Goal: Find specific page/section: Find specific page/section

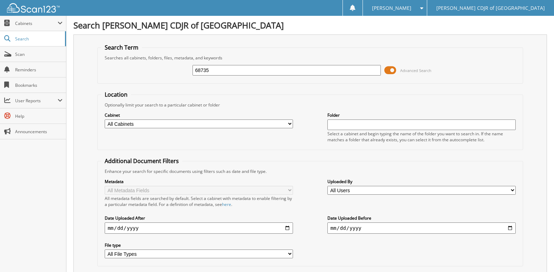
type input "68735"
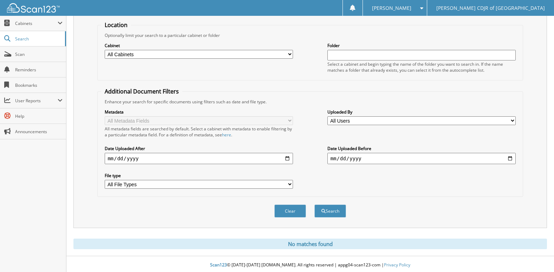
scroll to position [72, 0]
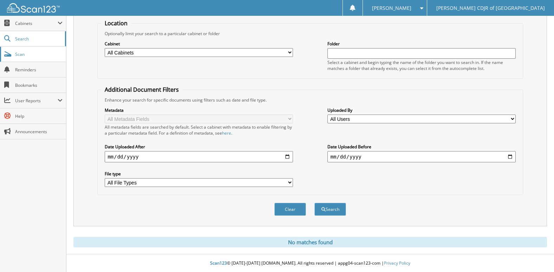
click at [30, 55] on span "Scan" at bounding box center [38, 54] width 47 height 6
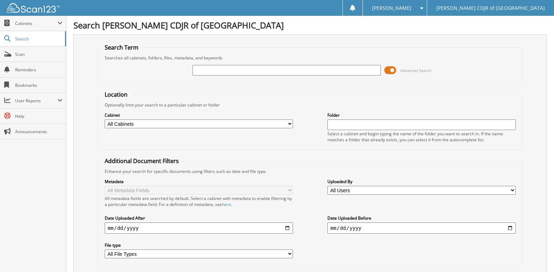
click at [357, 69] on input "text" at bounding box center [287, 70] width 188 height 11
type input "68735"
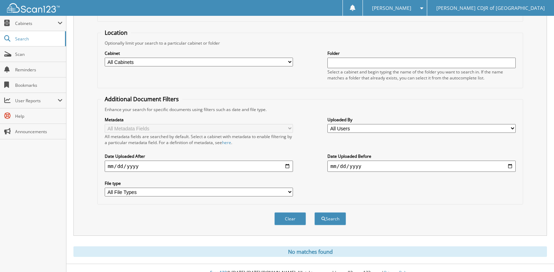
scroll to position [72, 0]
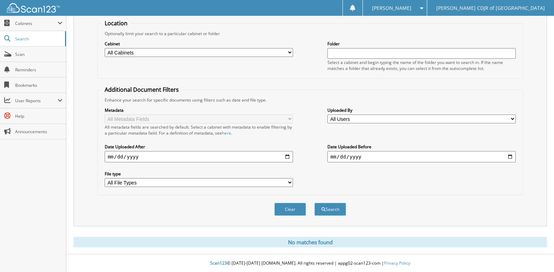
click at [208, 160] on input "date" at bounding box center [199, 156] width 188 height 11
type input "[DATE]"
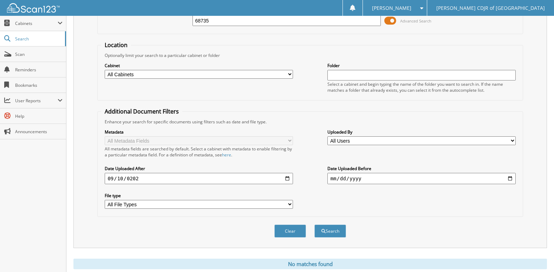
scroll to position [0, 0]
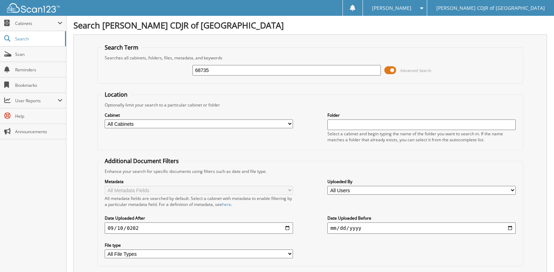
click at [344, 229] on input "date" at bounding box center [422, 228] width 188 height 11
type input "[DATE]"
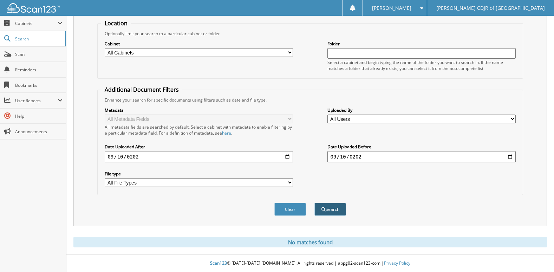
click at [333, 207] on button "Search" at bounding box center [331, 209] width 32 height 13
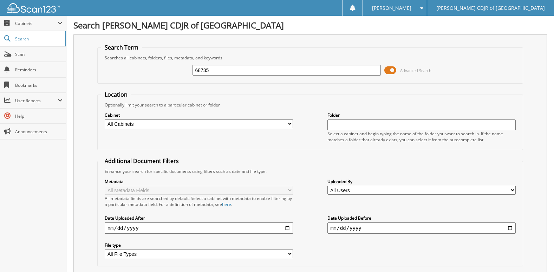
drag, startPoint x: 225, startPoint y: 73, endPoint x: 199, endPoint y: 72, distance: 26.0
click at [199, 72] on input "68735" at bounding box center [287, 70] width 188 height 11
type input "69"
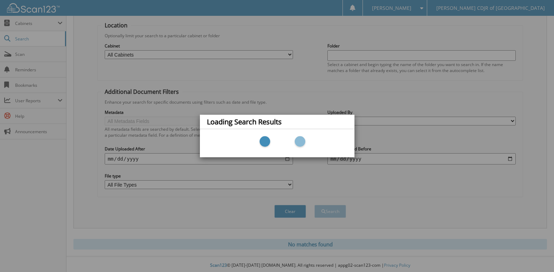
scroll to position [72, 0]
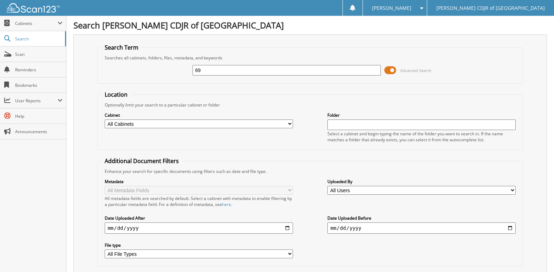
click at [208, 72] on input "69" at bounding box center [287, 70] width 188 height 11
type input "68"
drag, startPoint x: 207, startPoint y: 72, endPoint x: 176, endPoint y: 66, distance: 31.7
click at [176, 66] on div "68 Advanced Search" at bounding box center [310, 70] width 418 height 19
